Goal: Navigation & Orientation: Find specific page/section

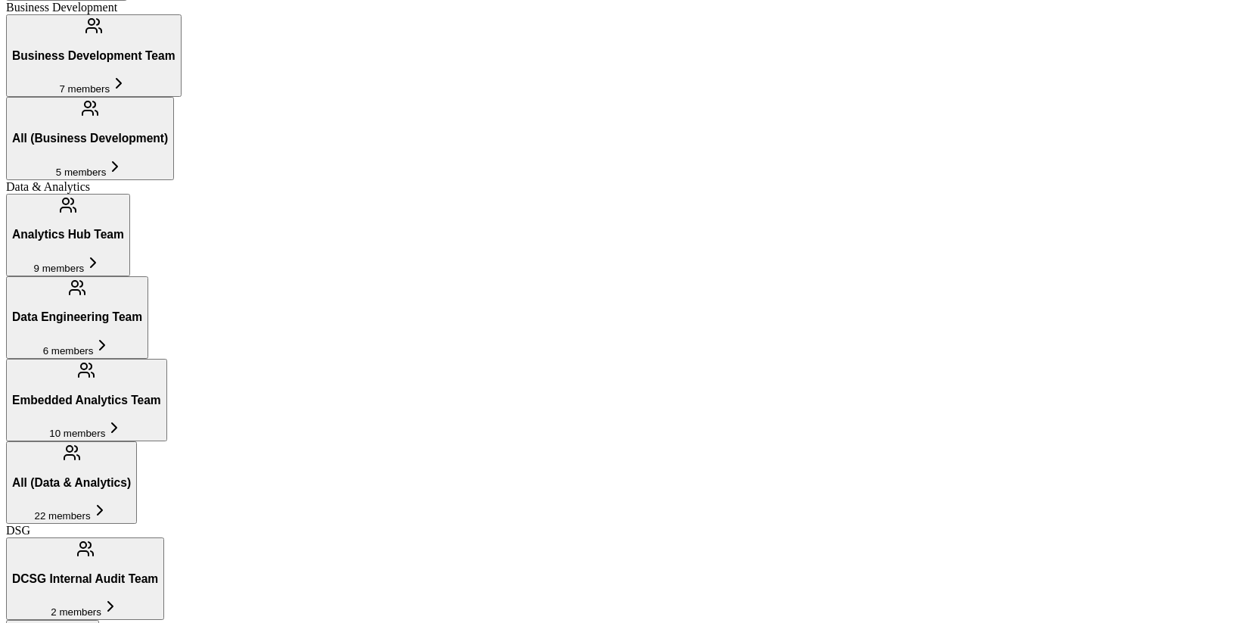
scroll to position [537, 0]
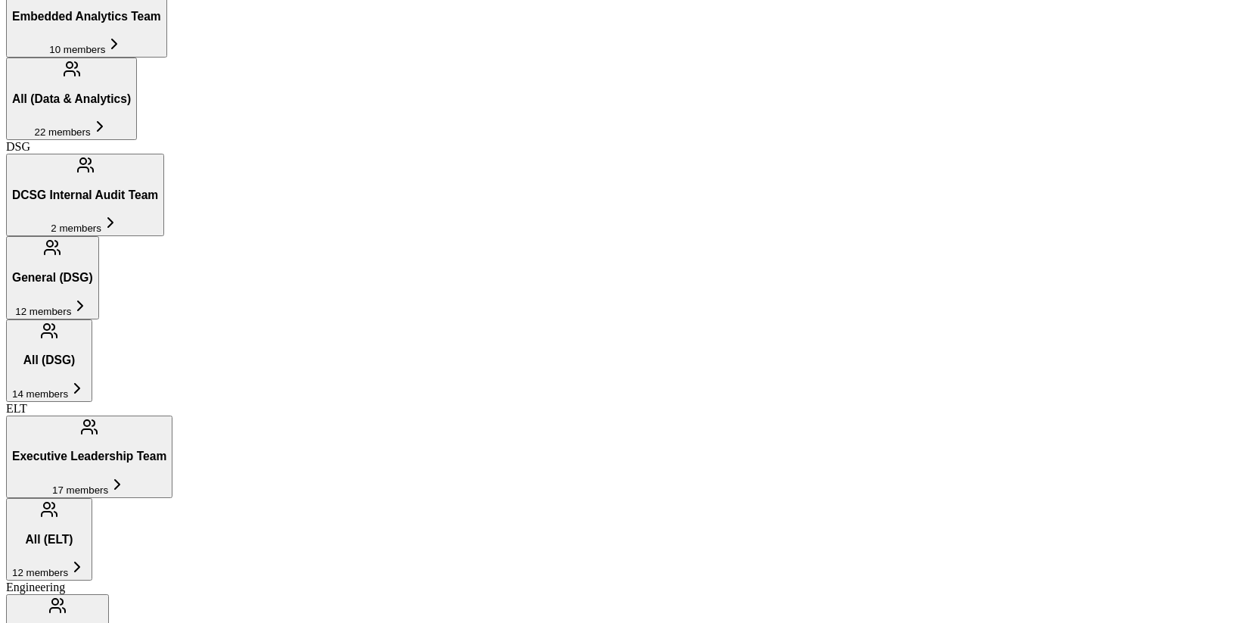
scroll to position [1219, 0]
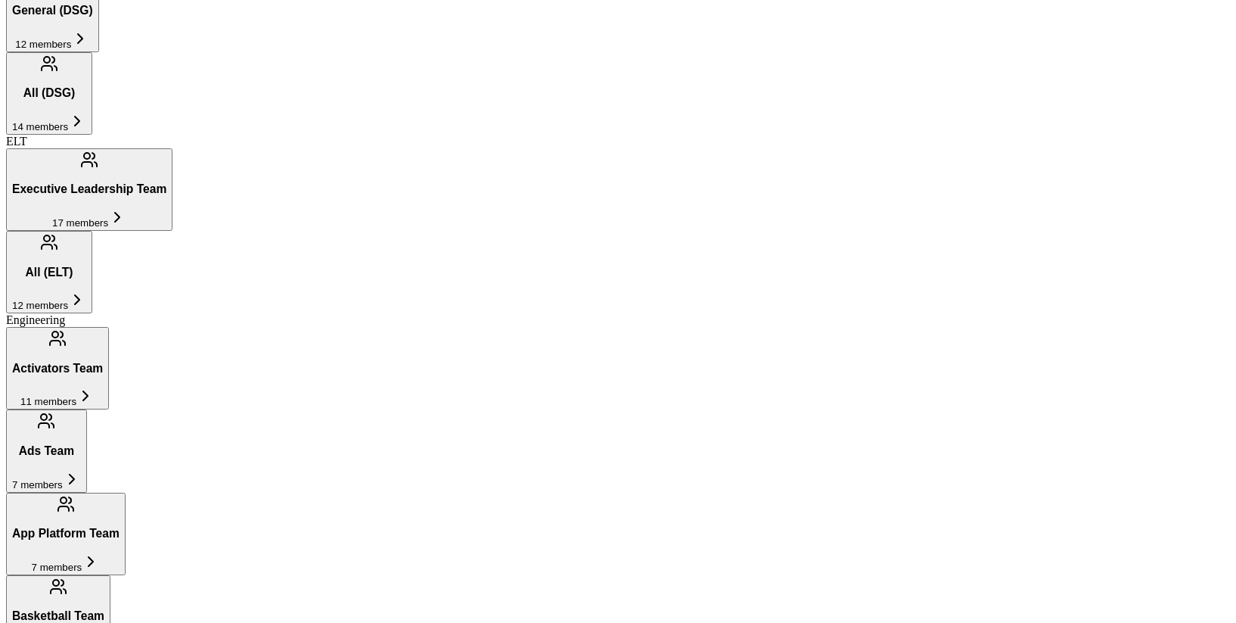
scroll to position [1233, 0]
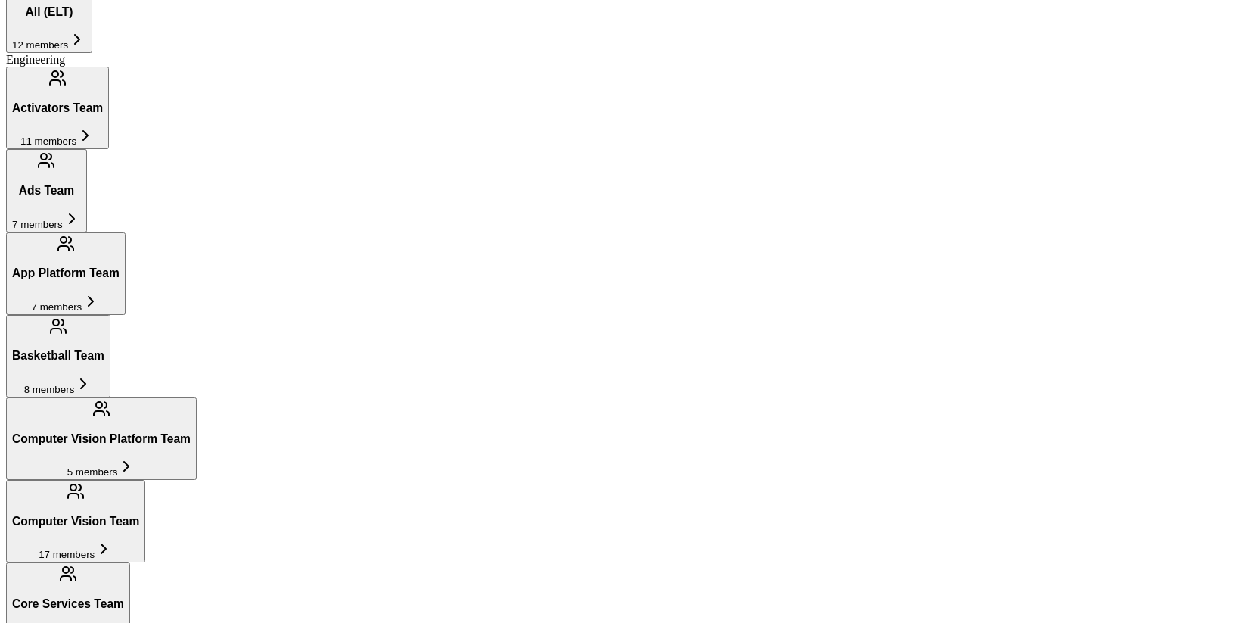
scroll to position [1449, 0]
